Goal: Information Seeking & Learning: Check status

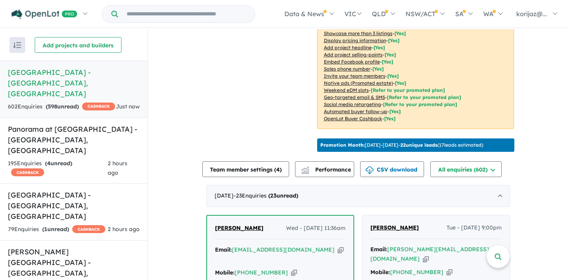
scroll to position [133, 0]
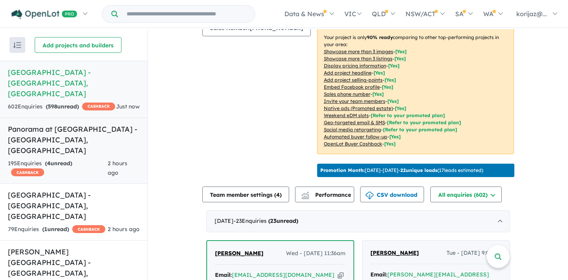
click at [91, 138] on h5 "Panorama at [GEOGRAPHIC_DATA] - [GEOGRAPHIC_DATA] , [GEOGRAPHIC_DATA]" at bounding box center [74, 140] width 132 height 32
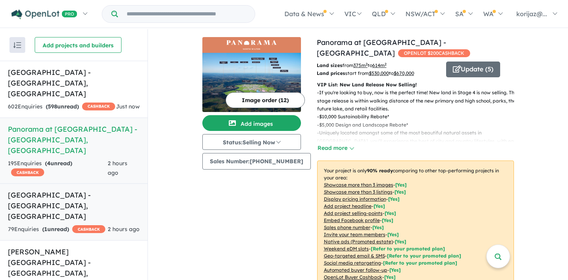
click at [91, 225] on div "79 Enquir ies ( 1 unread) CASHBACK" at bounding box center [56, 229] width 97 height 9
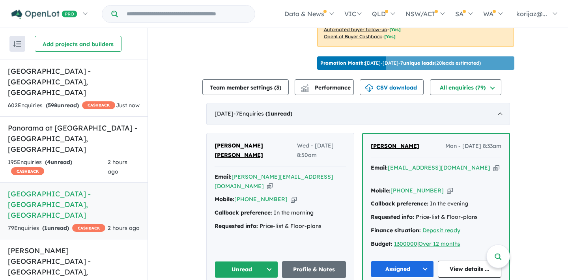
scroll to position [229, 0]
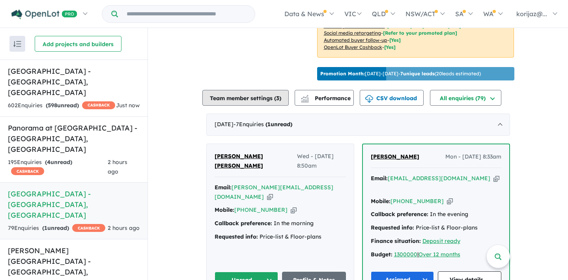
click at [260, 90] on button "Team member settings ( 3 )" at bounding box center [245, 98] width 86 height 16
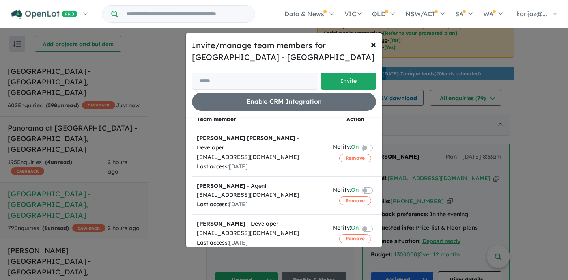
scroll to position [7, 0]
click at [372, 45] on span "×" at bounding box center [372, 44] width 5 height 12
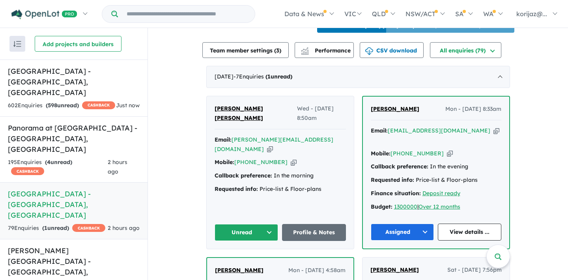
scroll to position [277, 0]
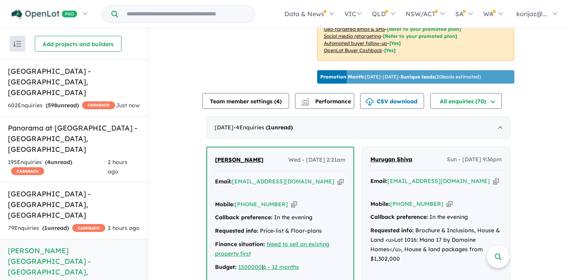
scroll to position [229, 0]
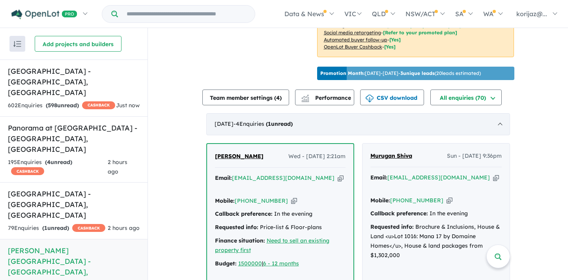
click at [292, 121] on strong "( 1 unread)" at bounding box center [279, 123] width 27 height 7
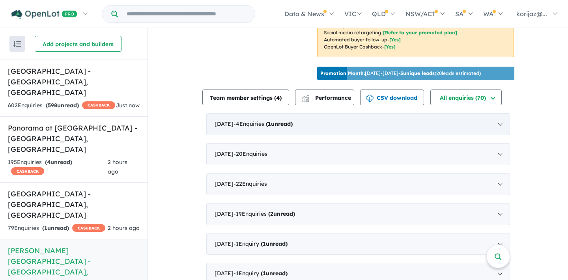
click at [292, 121] on strong "( 1 unread)" at bounding box center [279, 123] width 27 height 7
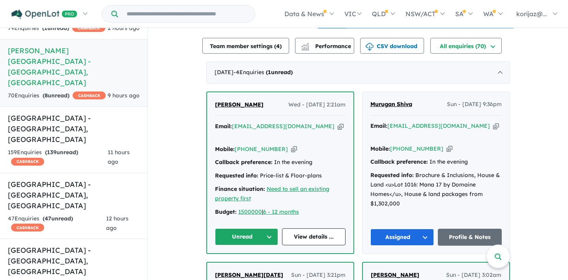
scroll to position [280, 0]
click at [271, 69] on span "1" at bounding box center [269, 72] width 3 height 7
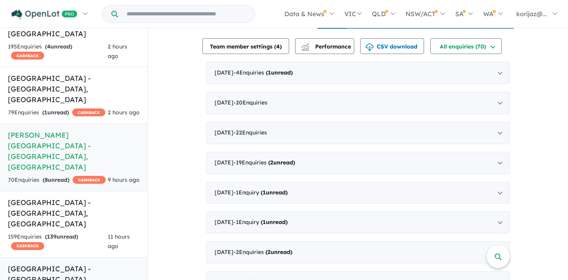
scroll to position [110, 0]
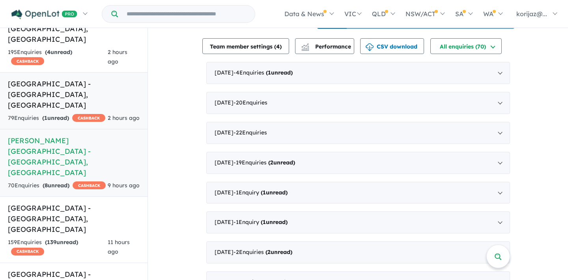
click at [80, 114] on div "79 Enquir ies ( 1 unread) CASHBACK" at bounding box center [56, 118] width 97 height 9
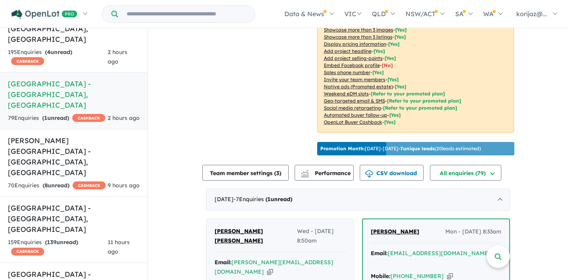
scroll to position [1, 0]
click at [229, 199] on div "[DATE] - 7 Enquir ies ( 1 unread)" at bounding box center [357, 199] width 303 height 22
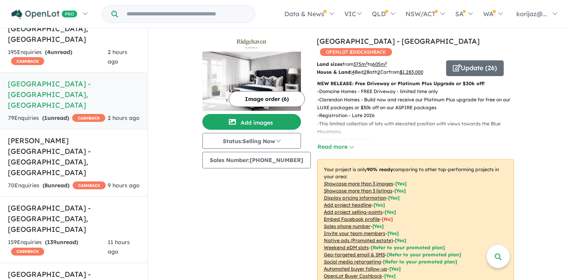
scroll to position [0, 0]
click at [347, 40] on link "[GEOGRAPHIC_DATA] - [GEOGRAPHIC_DATA]" at bounding box center [397, 41] width 163 height 9
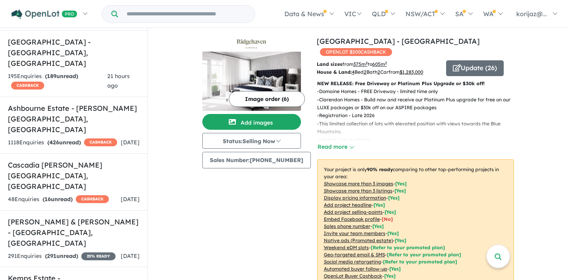
scroll to position [959, 0]
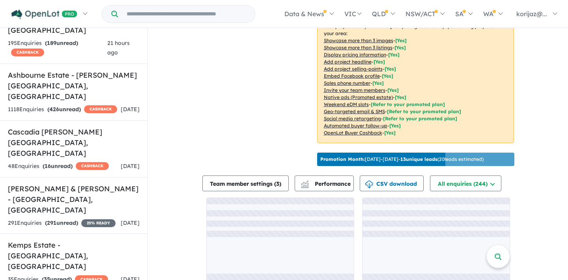
scroll to position [1, 0]
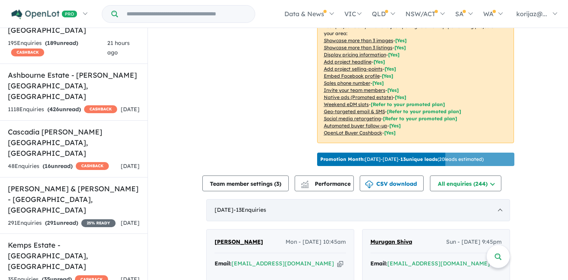
click at [300, 199] on div "[DATE] - 13 Enquir ies ( 0 unread)" at bounding box center [357, 210] width 303 height 22
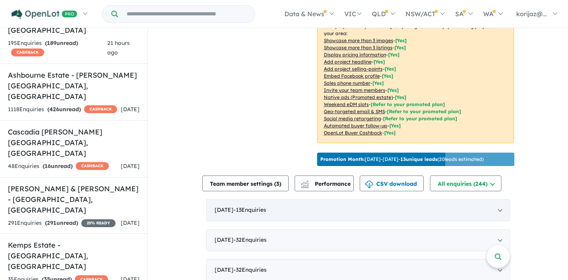
click at [300, 199] on div "[DATE] - 13 Enquir ies ( 0 unread)" at bounding box center [357, 210] width 303 height 22
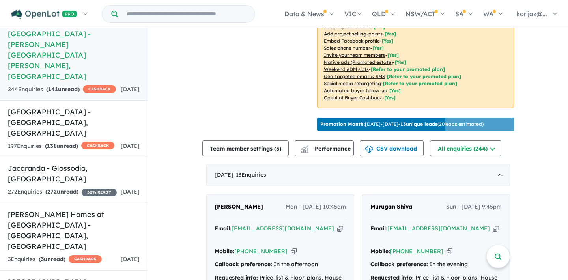
scroll to position [1339, 0]
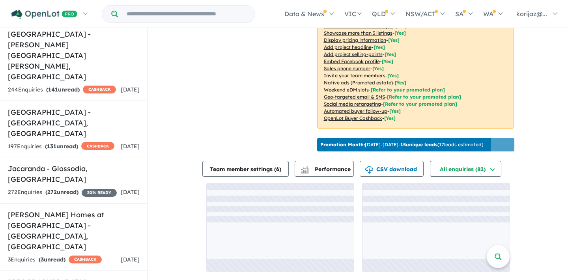
scroll to position [162, 0]
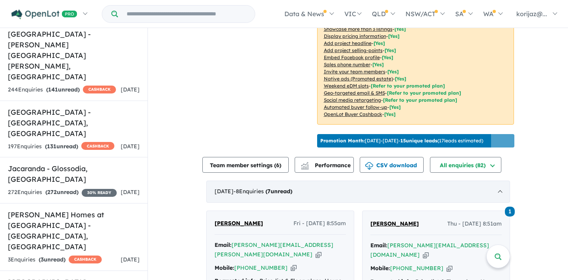
click at [246, 194] on div "[DATE] - 8 Enquir ies ( 7 unread)" at bounding box center [357, 192] width 303 height 22
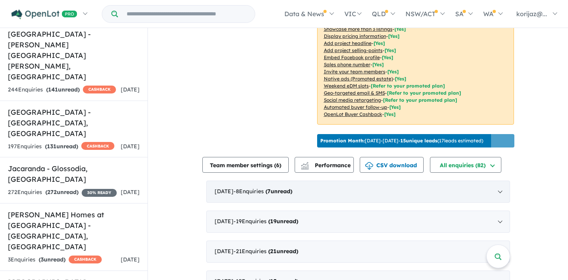
click at [235, 202] on div "[DATE] - 8 Enquir ies ( 7 unread)" at bounding box center [357, 192] width 303 height 22
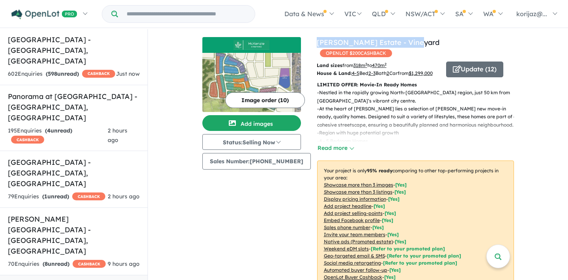
scroll to position [32, 0]
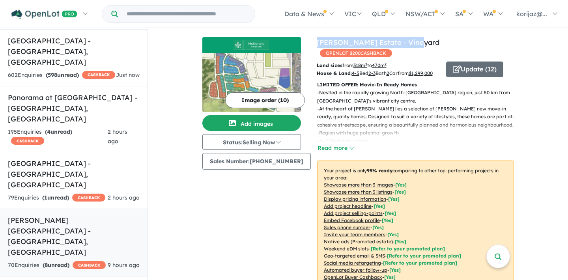
click at [69, 215] on h5 "[PERSON_NAME][GEOGRAPHIC_DATA] - [GEOGRAPHIC_DATA] , [GEOGRAPHIC_DATA]" at bounding box center [74, 236] width 132 height 43
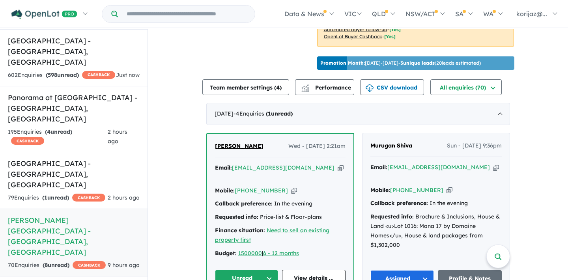
scroll to position [241, 0]
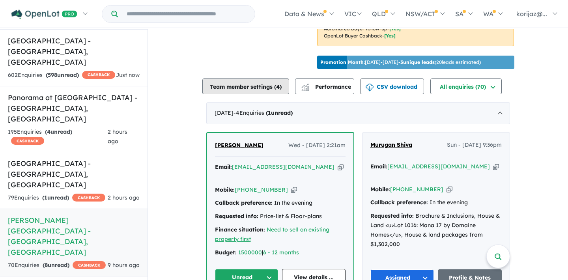
click at [279, 83] on span "4" at bounding box center [278, 86] width 4 height 7
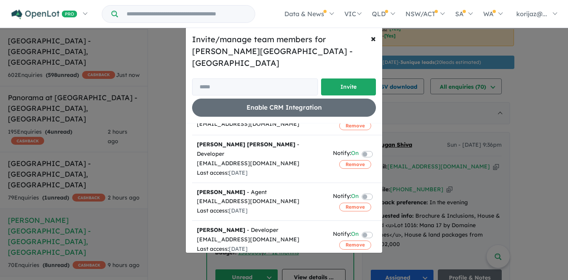
scroll to position [37, 0]
click at [375, 40] on span "×" at bounding box center [372, 38] width 5 height 12
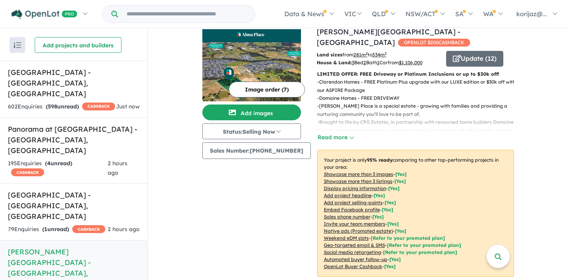
scroll to position [0, 0]
click at [210, 14] on input "Try estate name, suburb, builder or developer" at bounding box center [186, 14] width 134 height 17
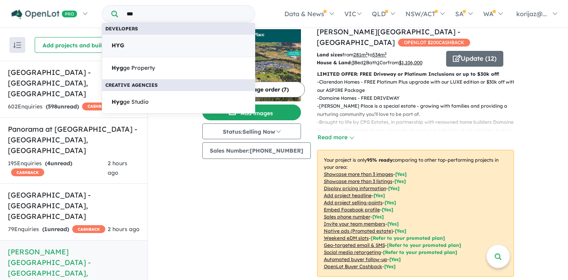
type input "***"
click at [183, 42] on link "HYG" at bounding box center [178, 45] width 153 height 23
